Goal: Task Accomplishment & Management: Manage account settings

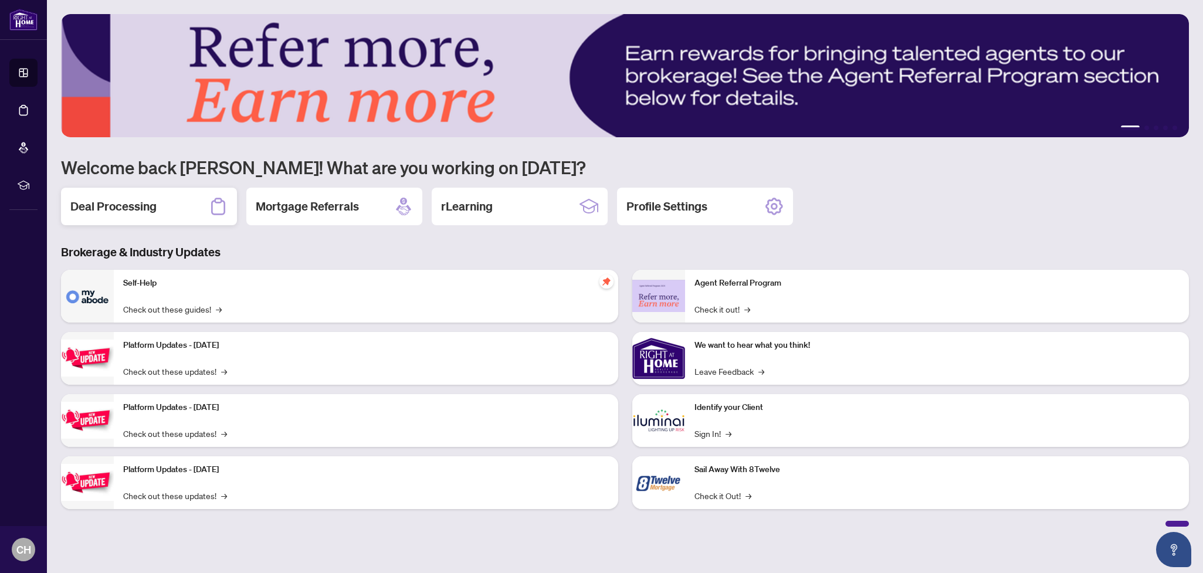
click at [145, 204] on h2 "Deal Processing" at bounding box center [113, 206] width 86 height 16
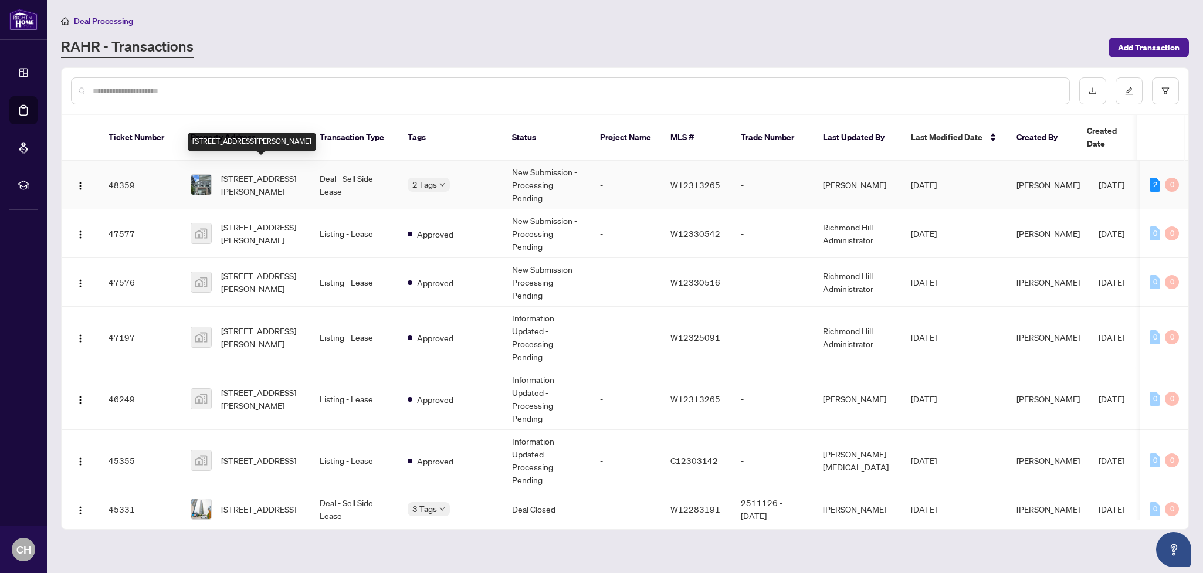
click at [236, 174] on span "[STREET_ADDRESS][PERSON_NAME]" at bounding box center [261, 185] width 80 height 26
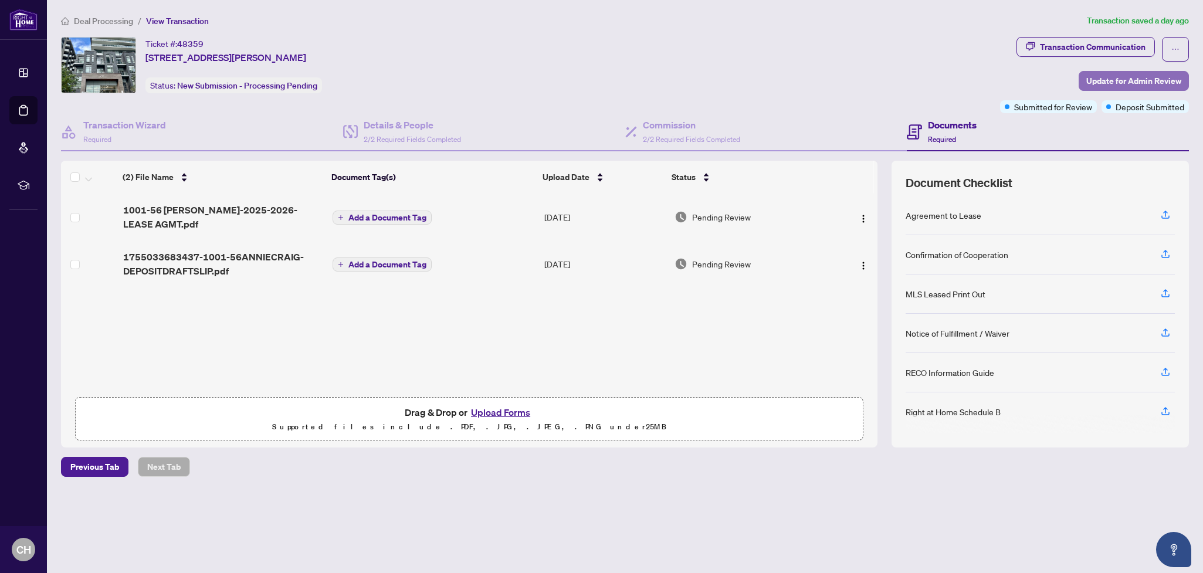
click at [1115, 80] on span "Update for Admin Review" at bounding box center [1133, 81] width 95 height 19
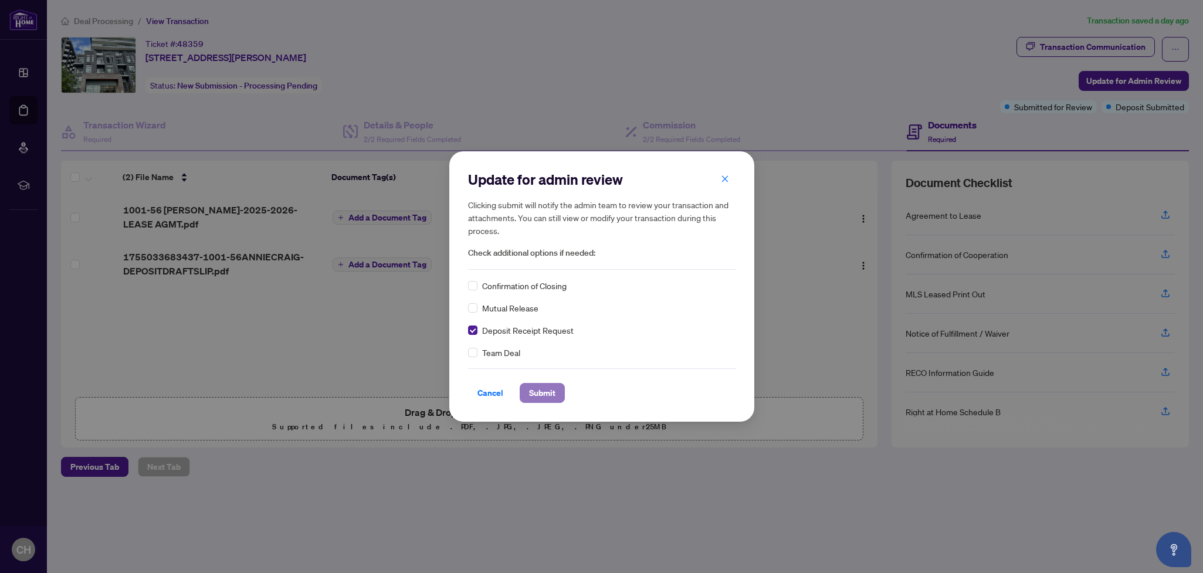
click at [552, 389] on span "Submit" at bounding box center [542, 393] width 26 height 19
